Goal: Information Seeking & Learning: Learn about a topic

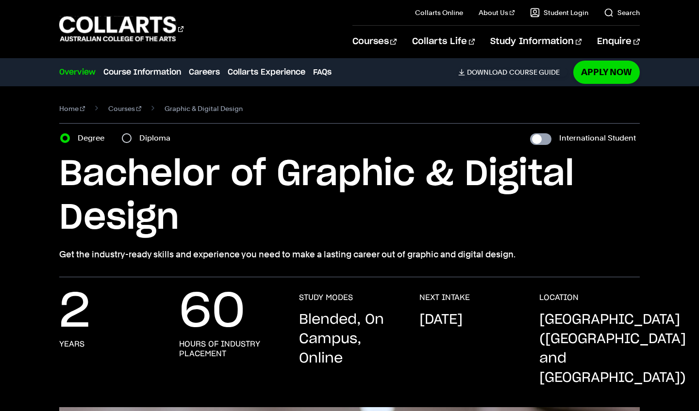
click at [537, 141] on input "International Student" at bounding box center [540, 139] width 21 height 12
checkbox input "true"
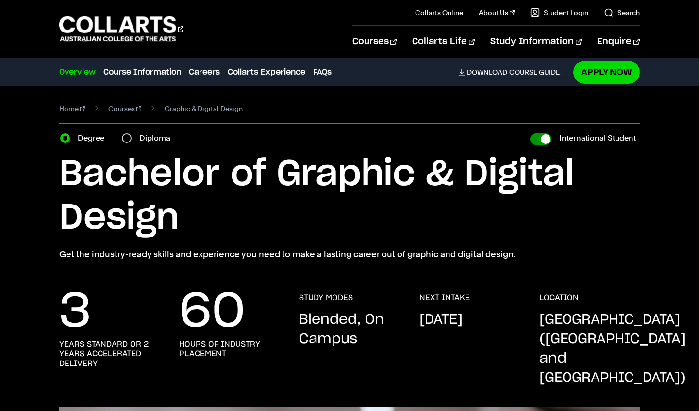
click at [537, 141] on input "International Student" at bounding box center [540, 139] width 21 height 12
checkbox input "false"
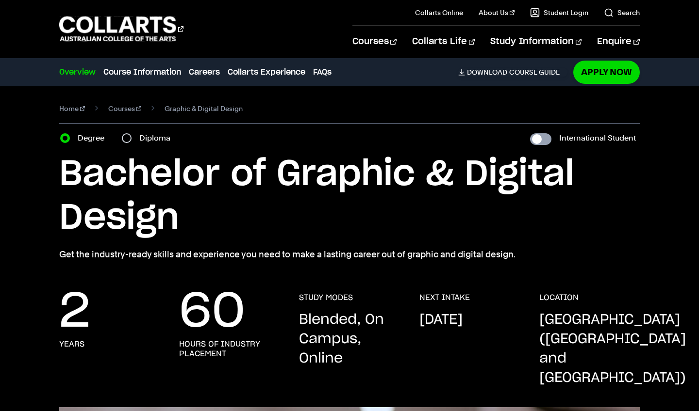
click at [537, 141] on input "International Student" at bounding box center [540, 139] width 21 height 12
checkbox input "true"
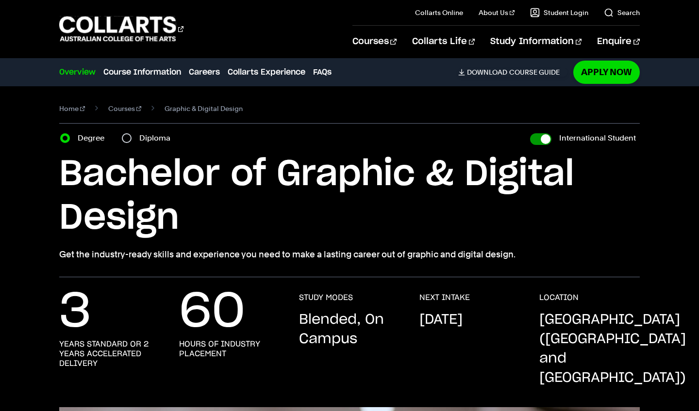
click at [537, 141] on input "International Student" at bounding box center [540, 139] width 21 height 12
checkbox input "false"
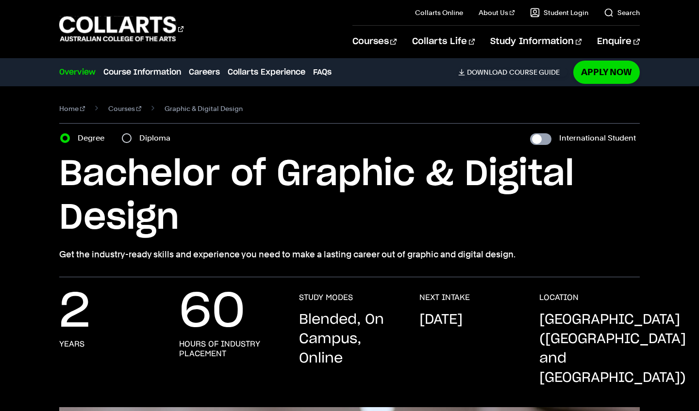
checkbox input "false"
click at [537, 141] on input "International Student" at bounding box center [540, 139] width 21 height 12
checkbox input "true"
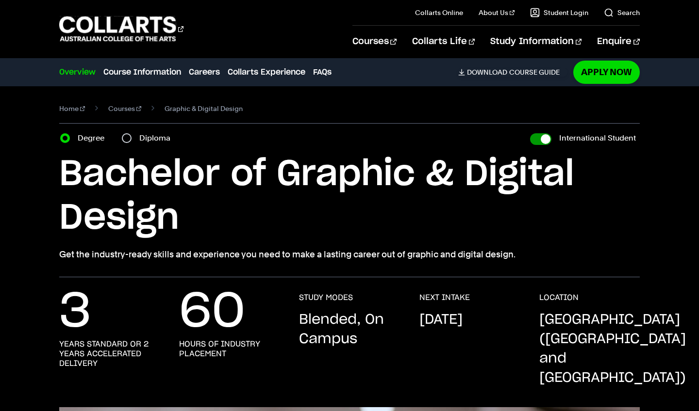
click at [537, 141] on input "International Student" at bounding box center [540, 139] width 21 height 12
checkbox input "false"
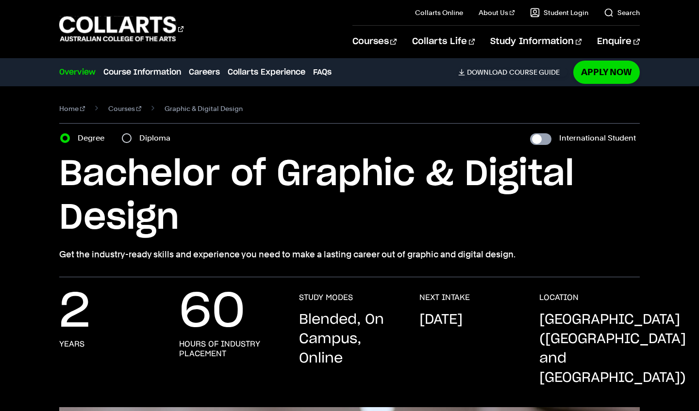
click at [537, 141] on input "International Student" at bounding box center [540, 139] width 21 height 12
checkbox input "true"
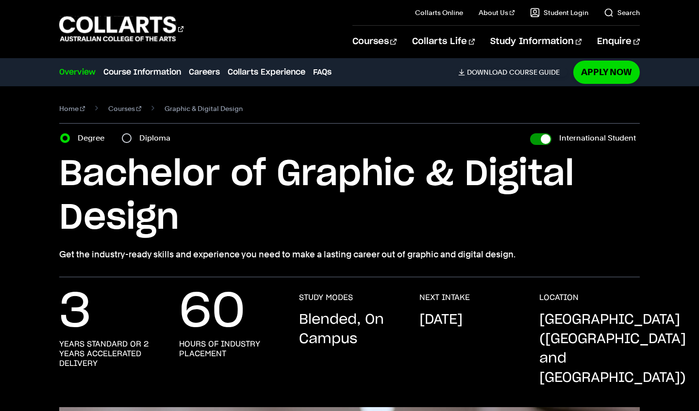
click at [537, 142] on input "International Student" at bounding box center [540, 139] width 21 height 12
checkbox input "false"
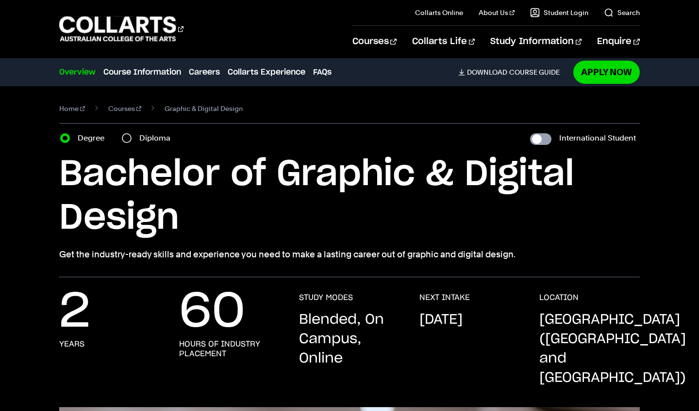
click at [537, 142] on input "International Student" at bounding box center [540, 139] width 21 height 12
checkbox input "true"
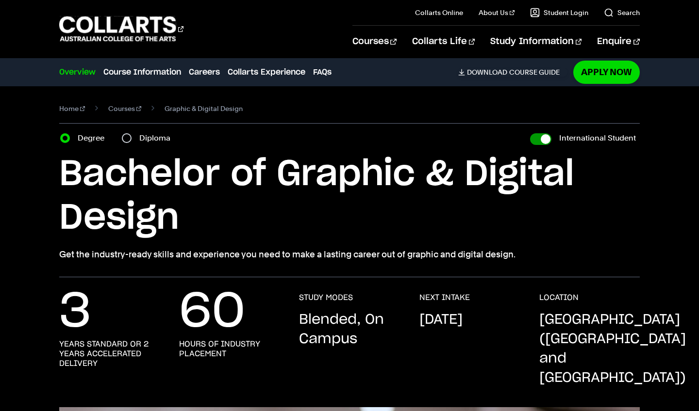
click at [537, 142] on input "International Student" at bounding box center [540, 139] width 21 height 12
checkbox input "false"
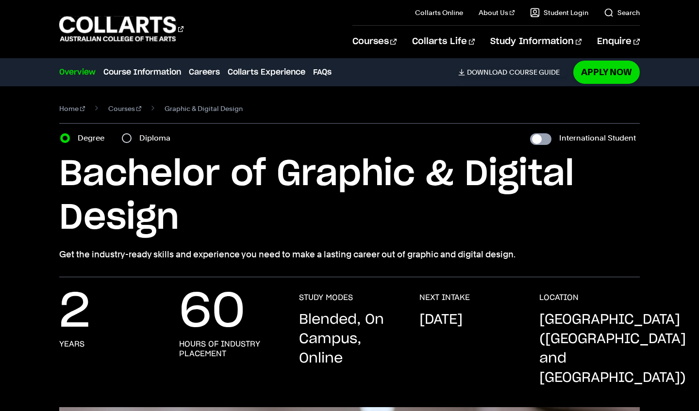
click at [537, 142] on input "International Student" at bounding box center [540, 139] width 21 height 12
checkbox input "true"
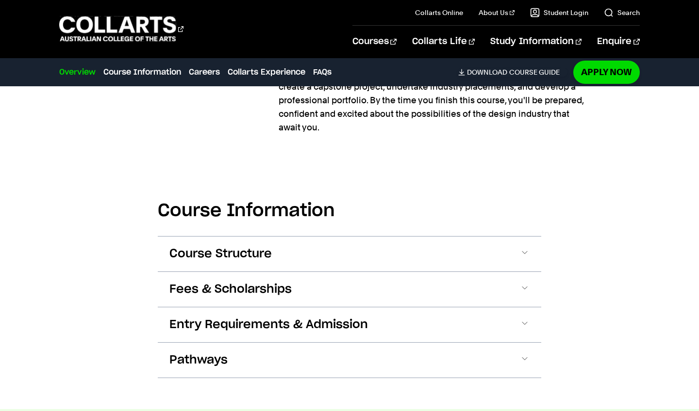
scroll to position [1040, 0]
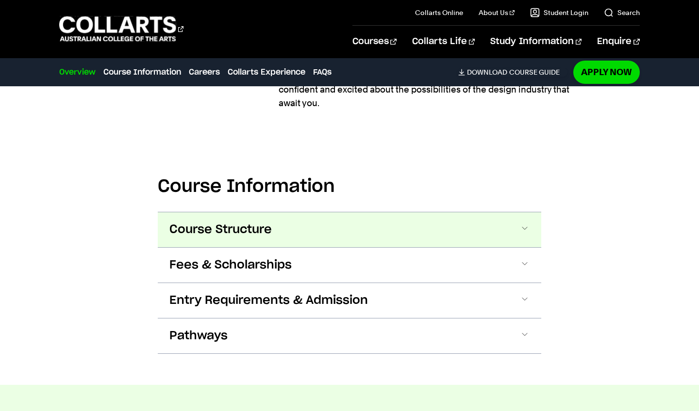
click at [376, 212] on button "Course Structure" at bounding box center [349, 229] width 383 height 35
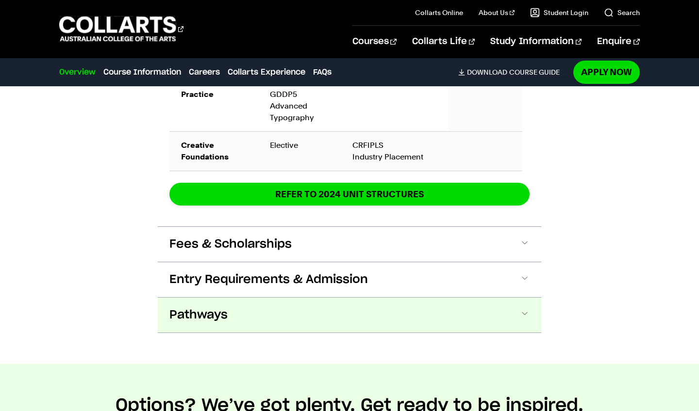
scroll to position [2074, 0]
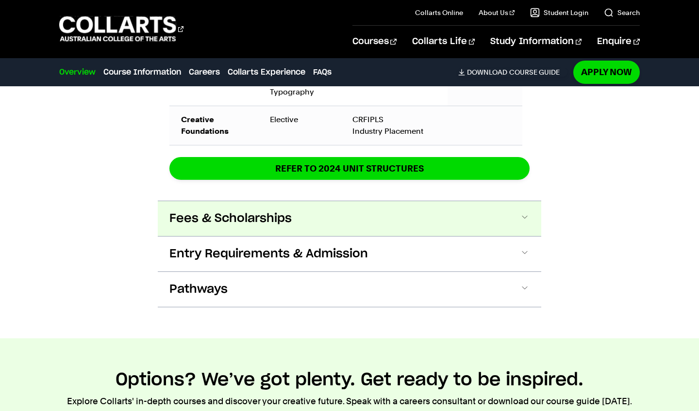
click at [324, 201] on button "Fees & Scholarships" at bounding box center [349, 218] width 383 height 35
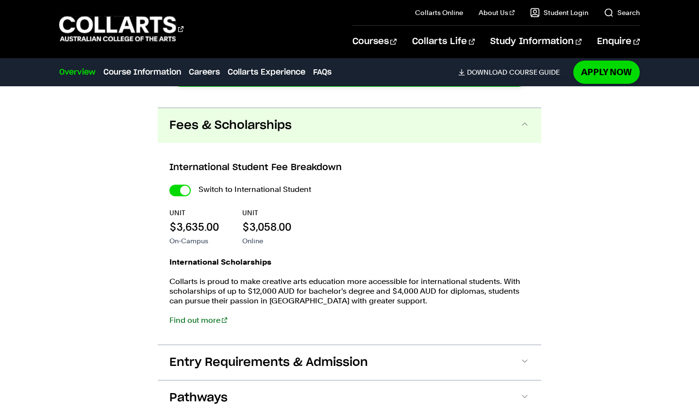
scroll to position [2168, 0]
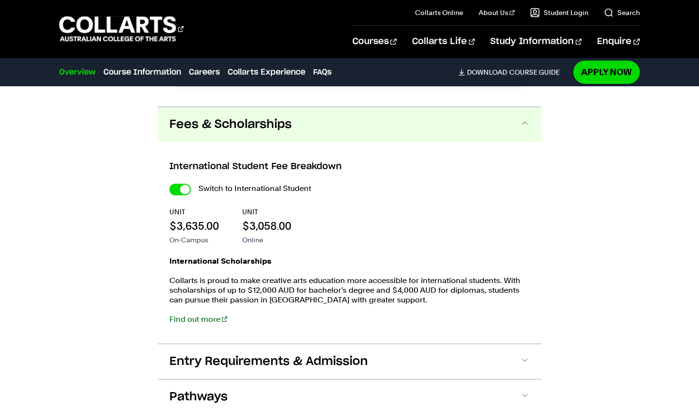
click at [180, 184] on input "International Student" at bounding box center [179, 190] width 21 height 12
checkbox input "false"
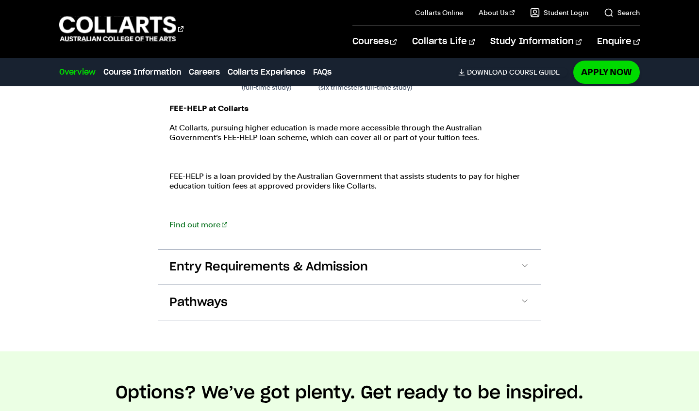
click at [208, 216] on div "FEE-HELP at Collarts At [GEOGRAPHIC_DATA], pursuing higher education is made mo…" at bounding box center [349, 172] width 360 height 136
click at [197, 220] on link "Find out more" at bounding box center [198, 224] width 58 height 9
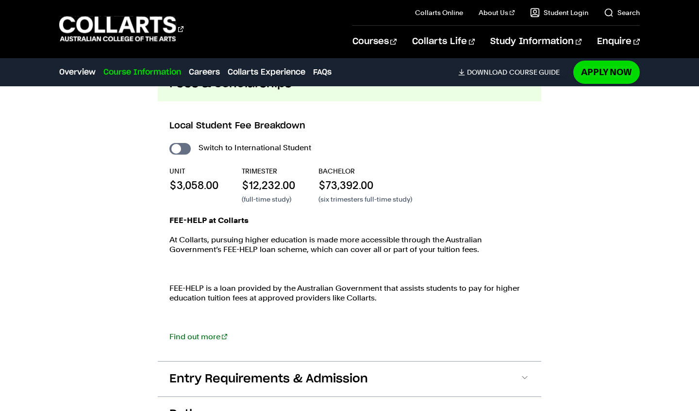
scroll to position [2016, 0]
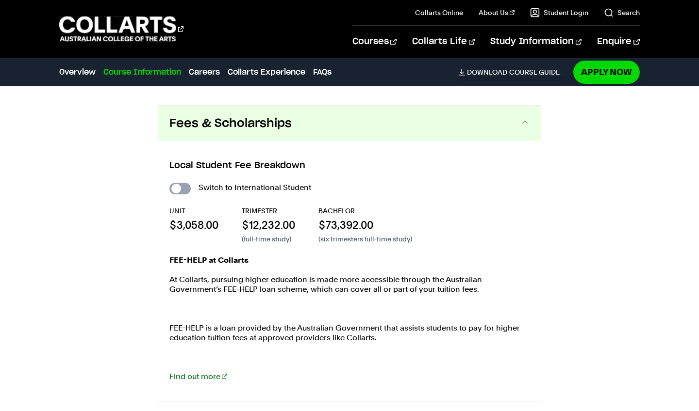
click at [177, 183] on input "International Student" at bounding box center [179, 189] width 21 height 12
checkbox input "true"
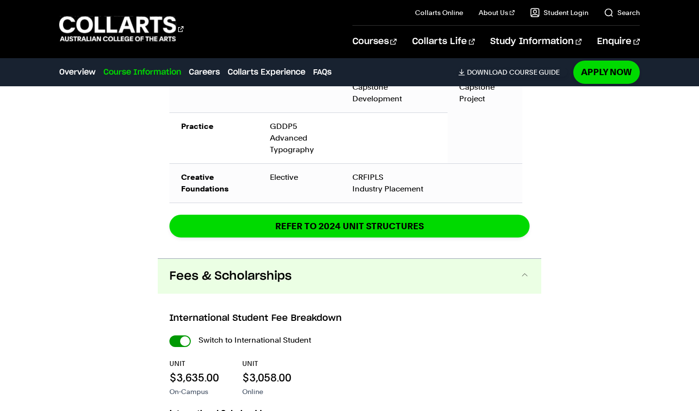
click at [178, 336] on input "International Student" at bounding box center [179, 342] width 21 height 12
checkbox input "false"
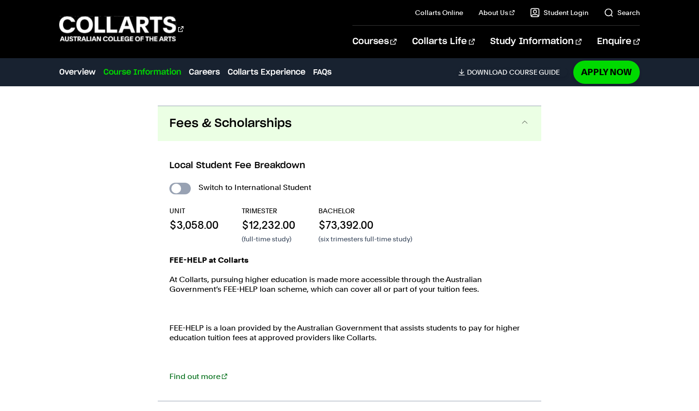
click at [178, 183] on input "International Student" at bounding box center [179, 189] width 21 height 12
checkbox input "true"
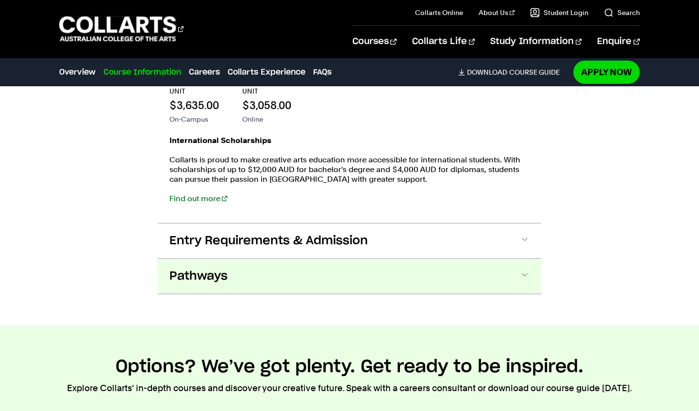
scroll to position [2300, 0]
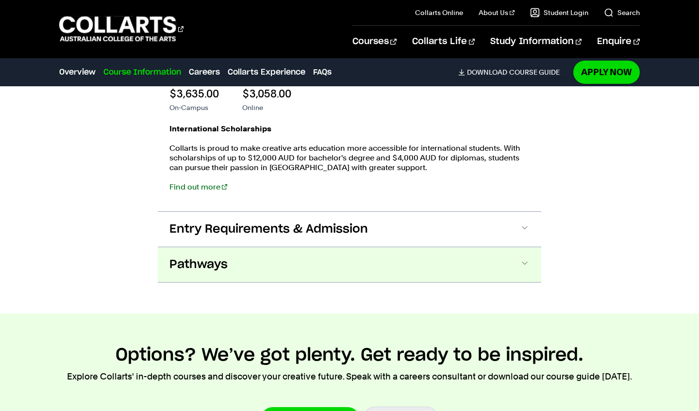
click at [198, 257] on span "Pathways" at bounding box center [198, 265] width 58 height 16
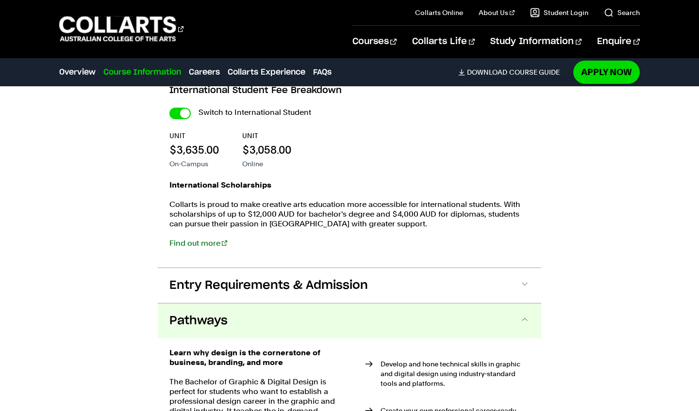
scroll to position [2244, 0]
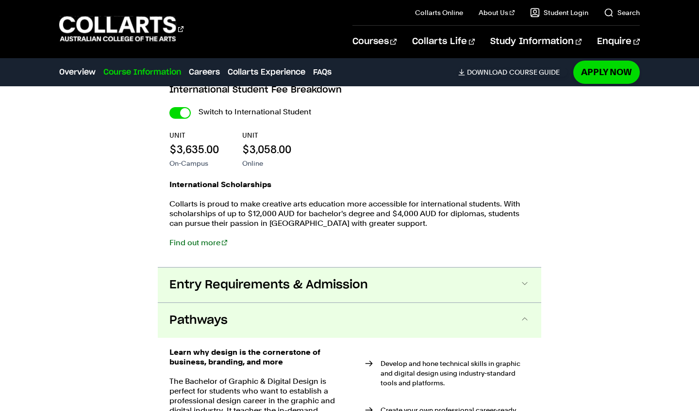
click at [236, 268] on button "Entry Requirements & Admission" at bounding box center [349, 285] width 383 height 35
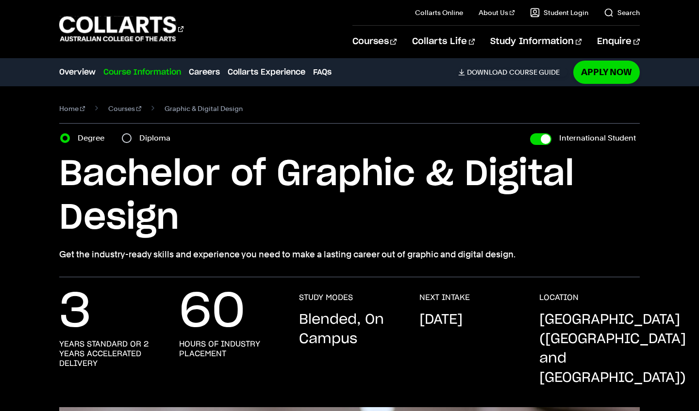
scroll to position [0, 0]
click at [127, 139] on input "Diploma" at bounding box center [127, 138] width 10 height 10
radio input "true"
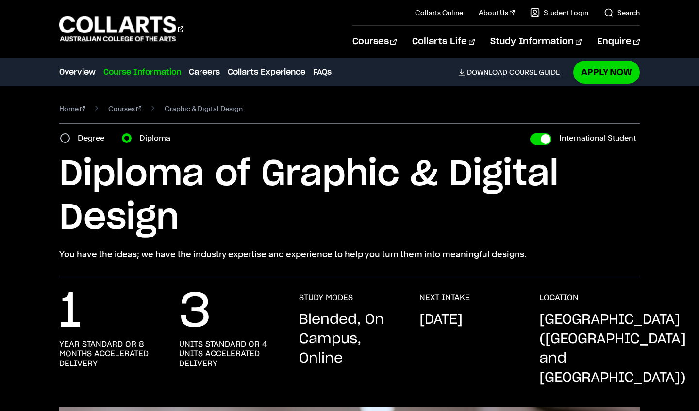
click at [63, 138] on input "Degree" at bounding box center [65, 138] width 10 height 10
radio input "true"
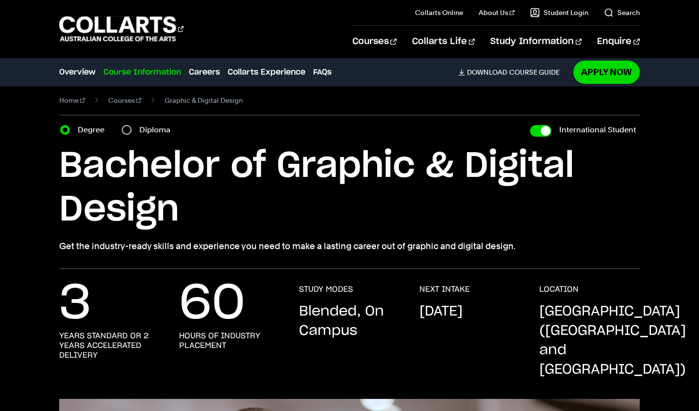
scroll to position [8, 0]
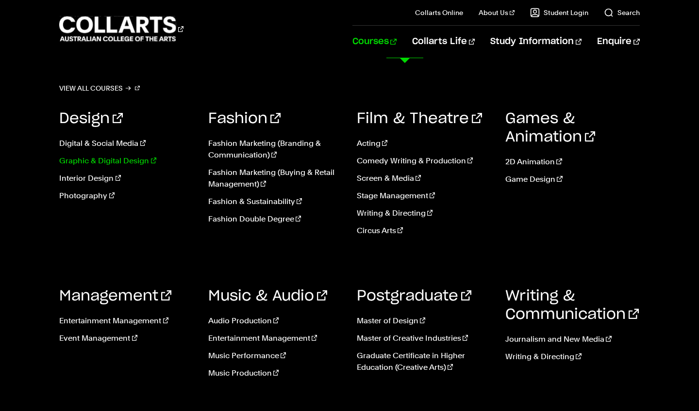
click at [130, 161] on link "Graphic & Digital Design" at bounding box center [126, 161] width 134 height 12
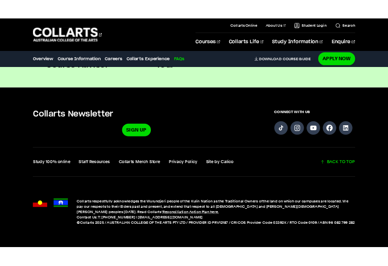
scroll to position [3777, 0]
